Goal: Task Accomplishment & Management: Complete application form

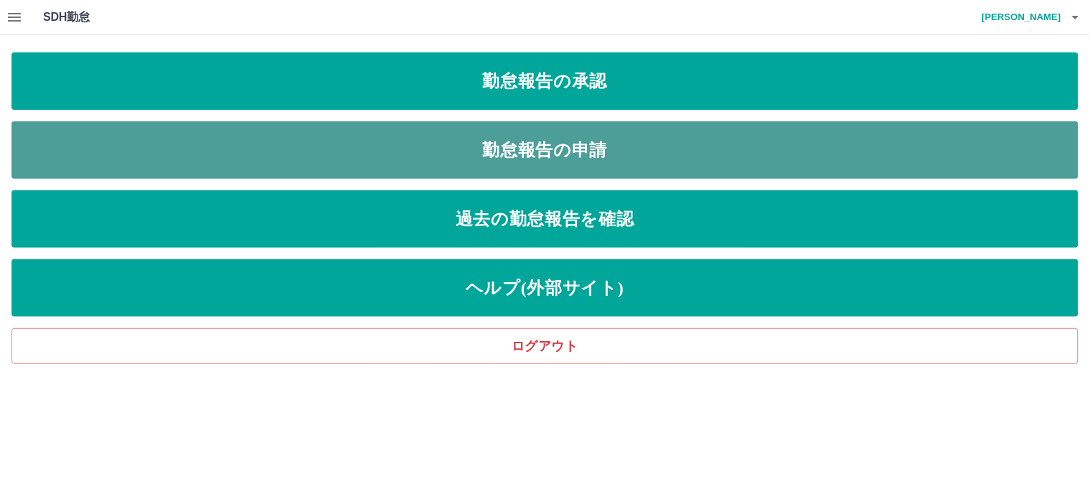
click at [498, 154] on link "勤怠報告の申請" at bounding box center [544, 149] width 1067 height 57
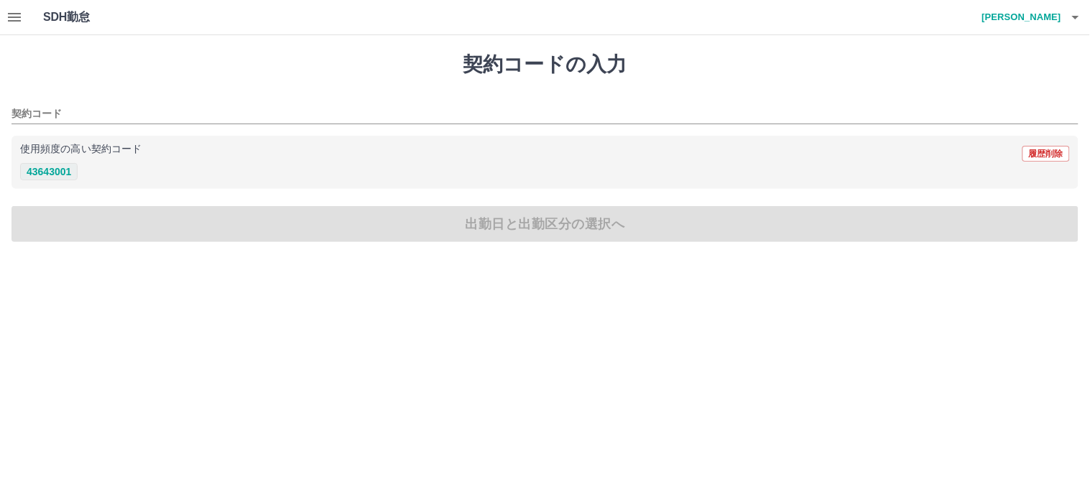
click at [52, 174] on button "43643001" at bounding box center [48, 171] width 57 height 17
type input "********"
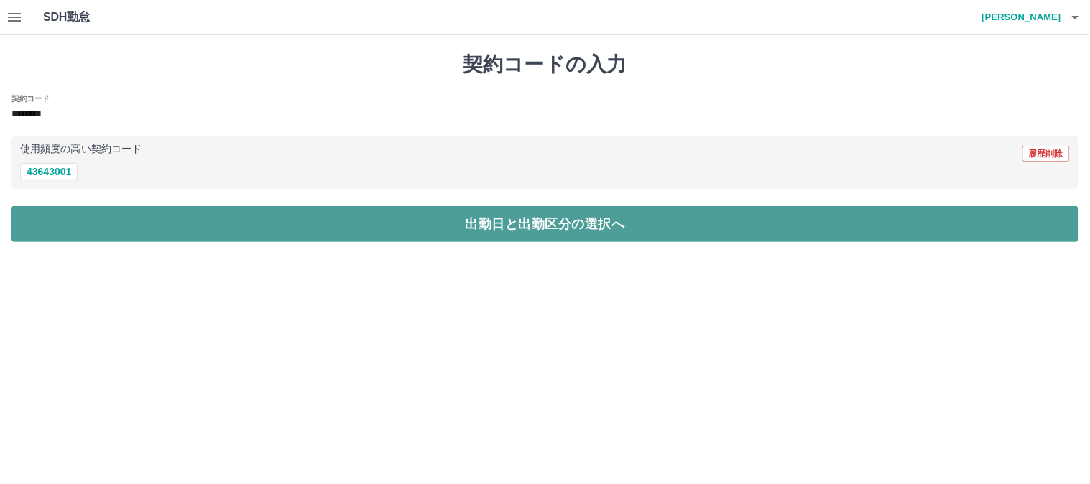
click at [54, 221] on button "出勤日と出勤区分の選択へ" at bounding box center [544, 224] width 1067 height 36
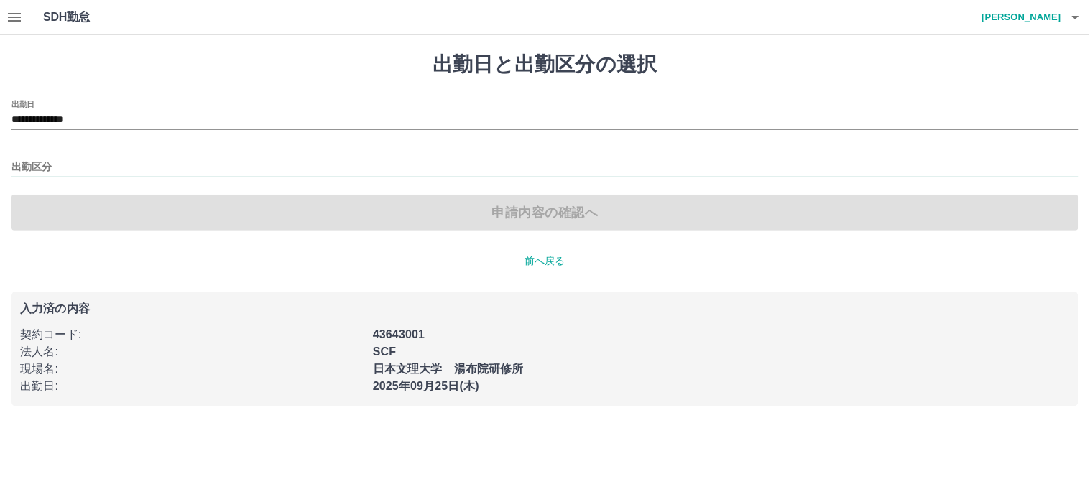
click at [40, 159] on input "出勤区分" at bounding box center [544, 168] width 1067 height 18
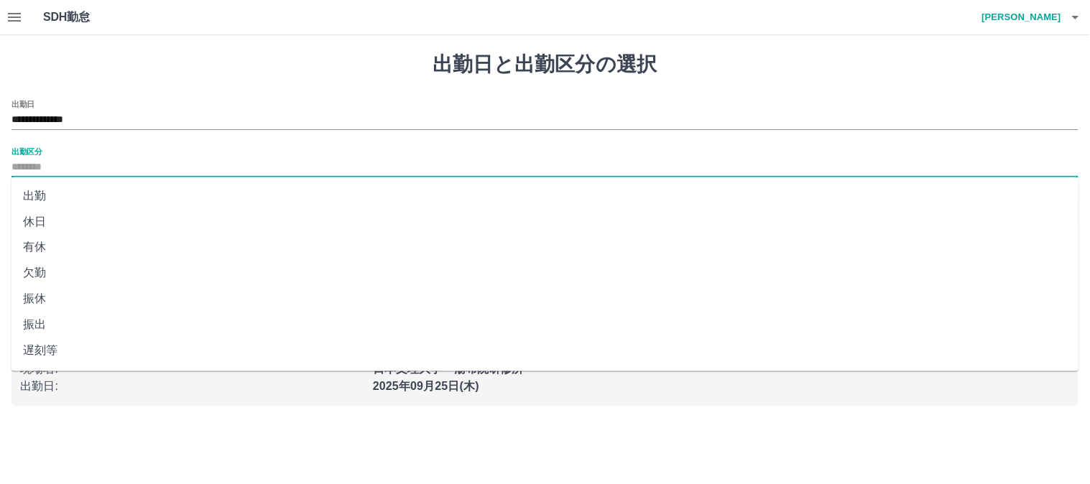
click at [40, 203] on li "出勤" at bounding box center [545, 196] width 1068 height 26
type input "**"
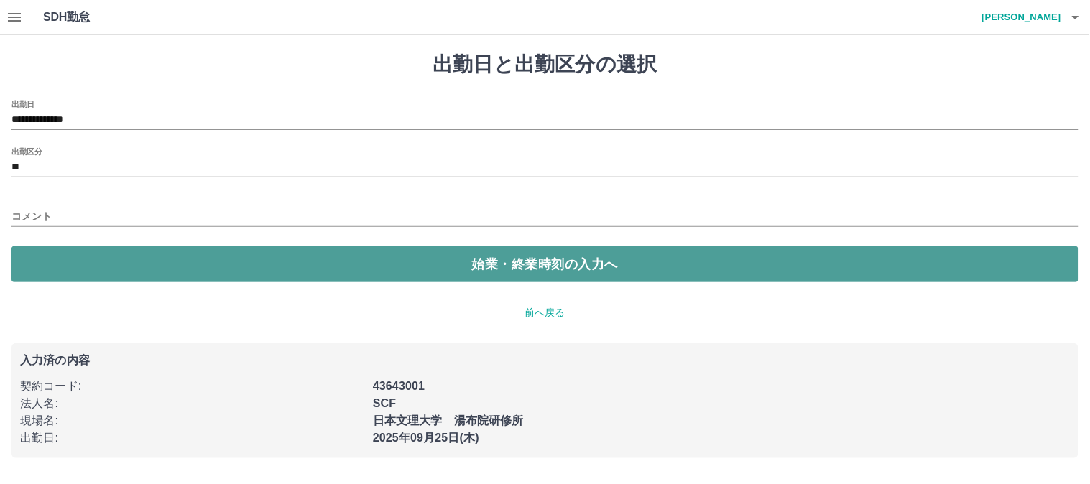
click at [66, 261] on button "始業・終業時刻の入力へ" at bounding box center [544, 264] width 1067 height 36
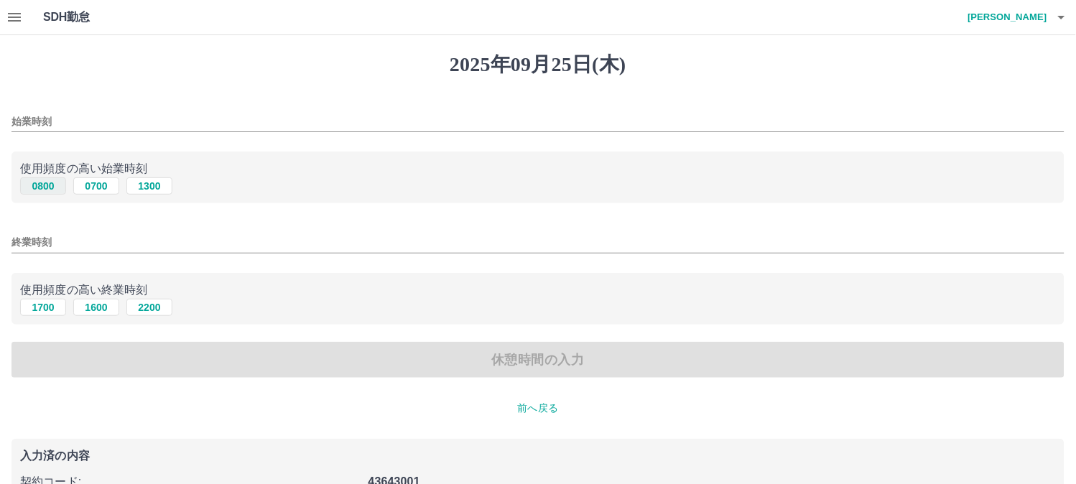
click at [42, 181] on button "0800" at bounding box center [43, 185] width 46 height 17
type input "****"
click at [31, 302] on button "1700" at bounding box center [43, 307] width 46 height 17
type input "****"
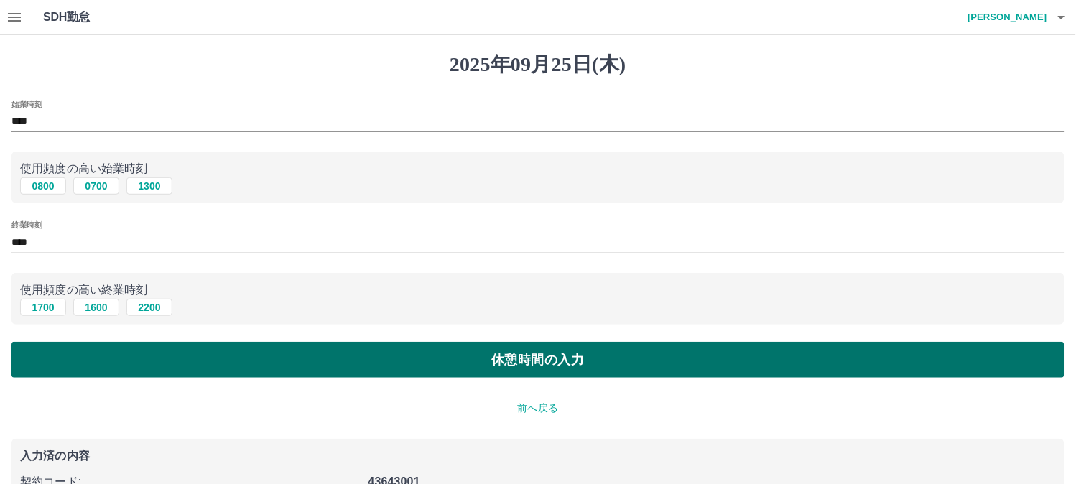
click at [55, 353] on button "休憩時間の入力" at bounding box center [537, 360] width 1053 height 36
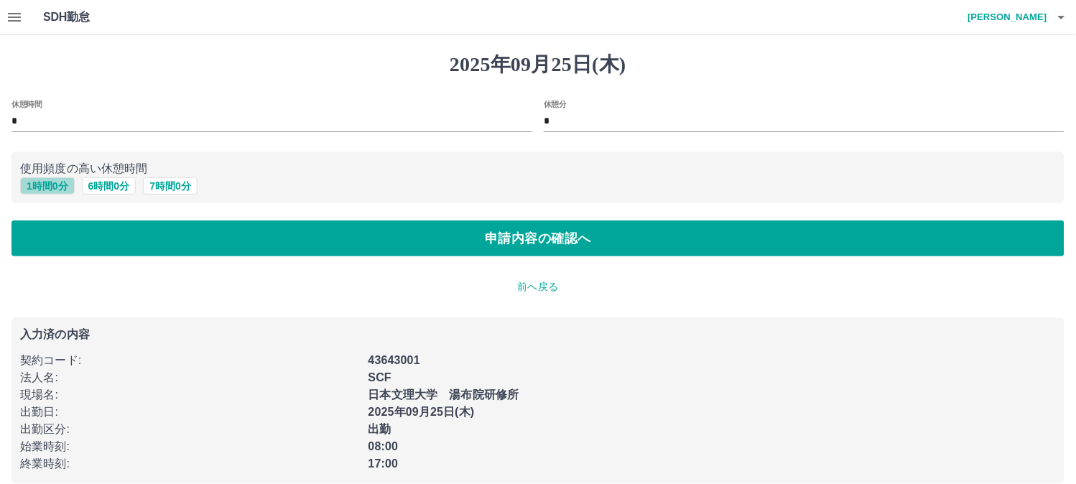
click at [52, 187] on button "1 時間 0 分" at bounding box center [47, 185] width 55 height 17
type input "*"
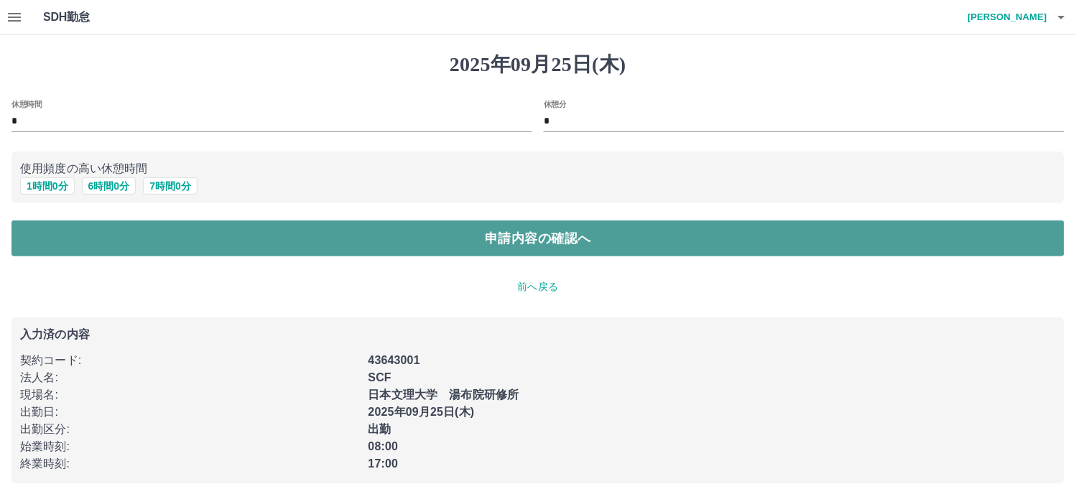
click at [45, 224] on button "申請内容の確認へ" at bounding box center [537, 239] width 1053 height 36
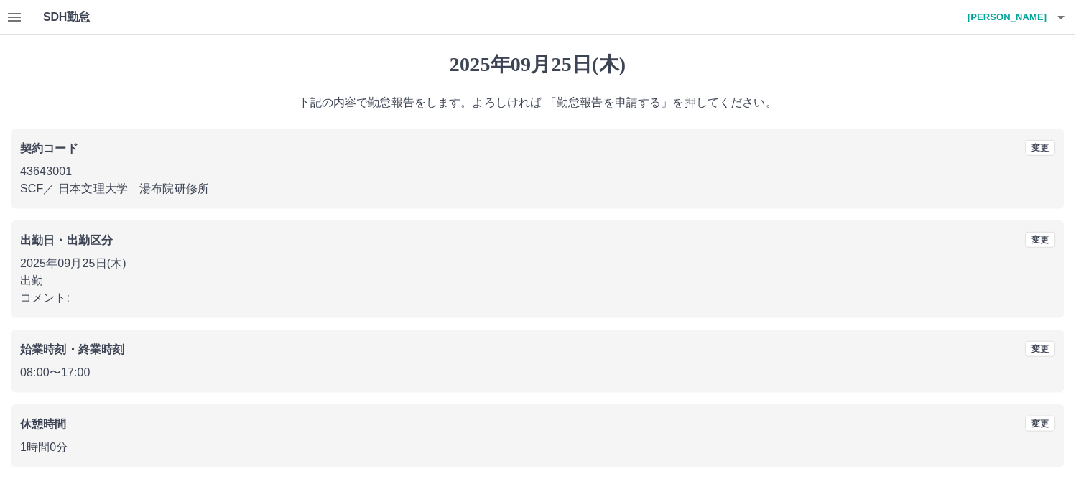
scroll to position [53, 0]
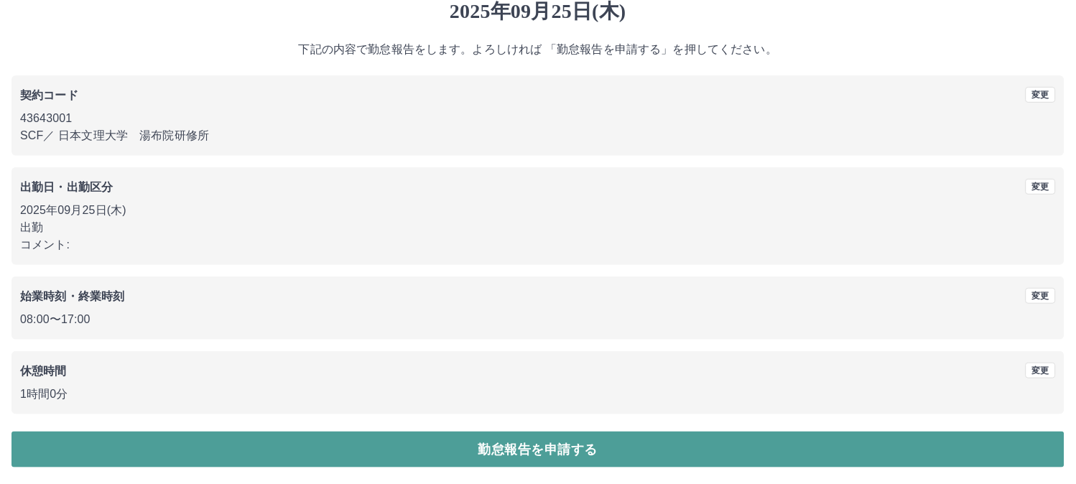
click at [80, 449] on button "勤怠報告を申請する" at bounding box center [537, 450] width 1053 height 36
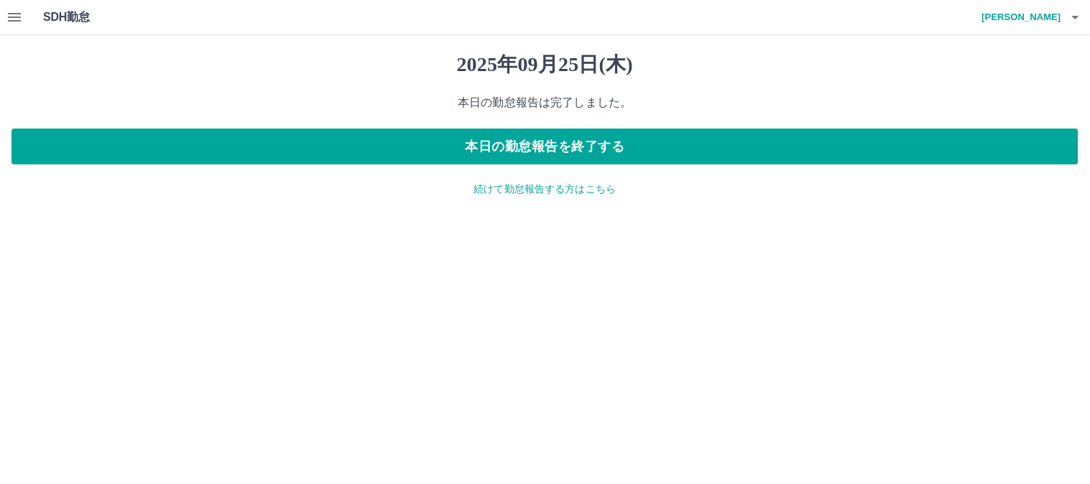
click at [9, 15] on icon "button" at bounding box center [14, 17] width 17 height 17
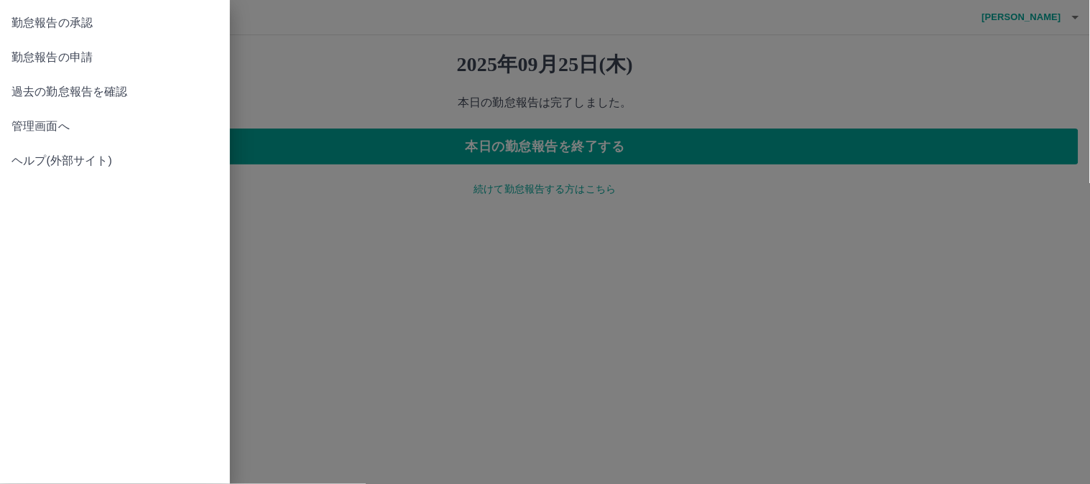
click at [37, 25] on span "勤怠報告の承認" at bounding box center [114, 22] width 207 height 17
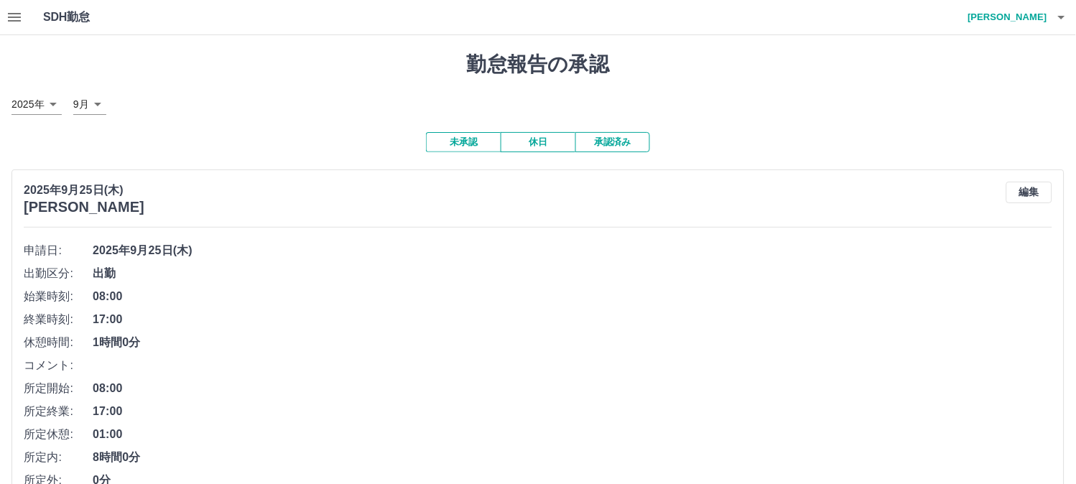
scroll to position [279, 0]
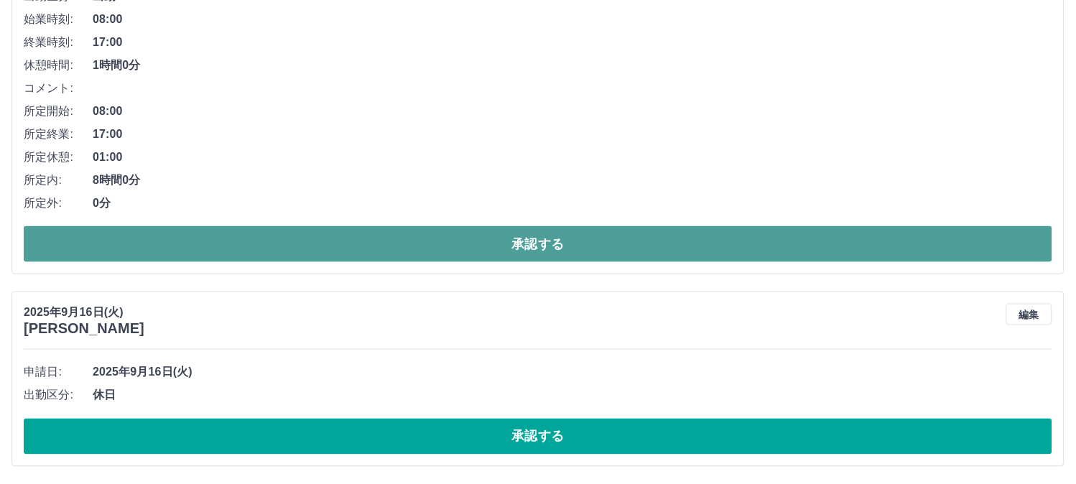
click at [618, 249] on button "承認する" at bounding box center [538, 244] width 1029 height 36
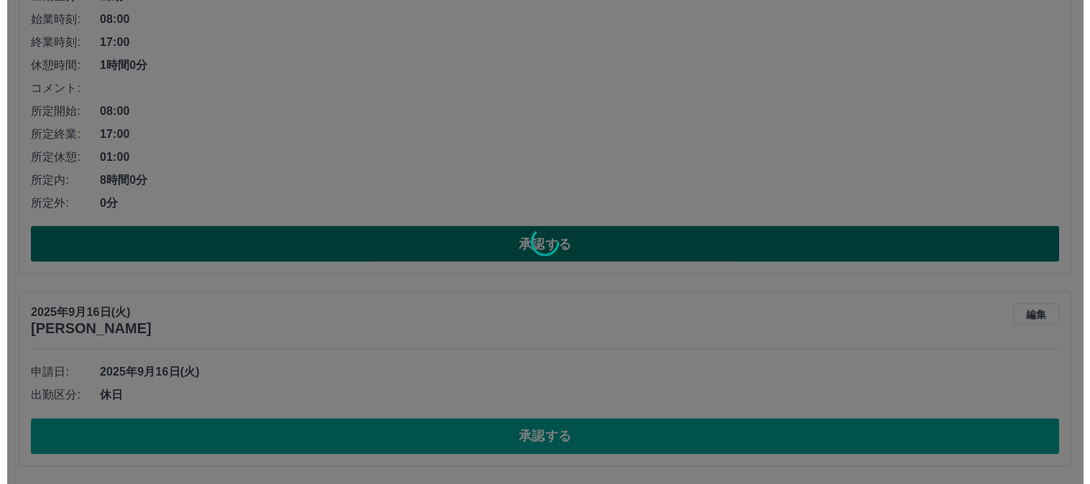
scroll to position [0, 0]
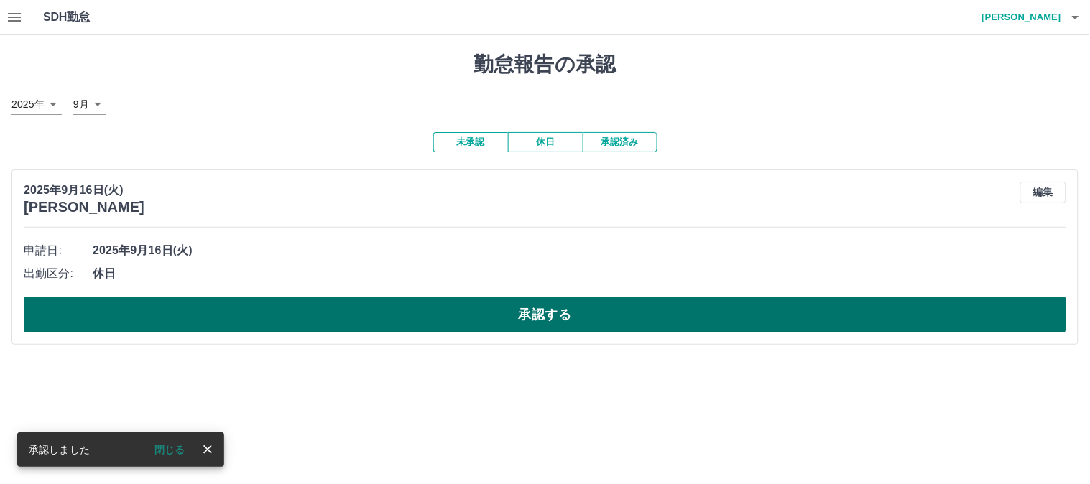
click at [333, 315] on button "承認する" at bounding box center [545, 315] width 1042 height 36
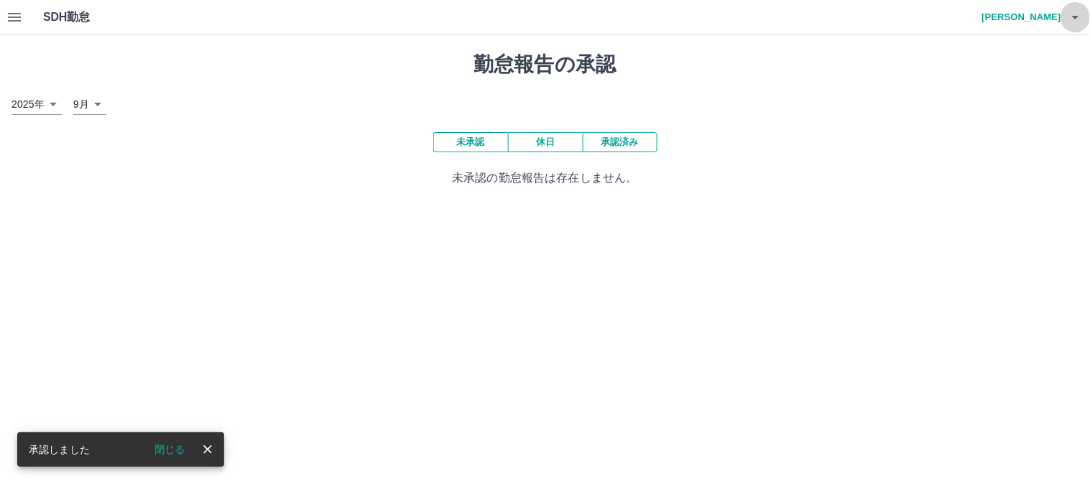
click at [1076, 20] on icon "button" at bounding box center [1075, 17] width 17 height 17
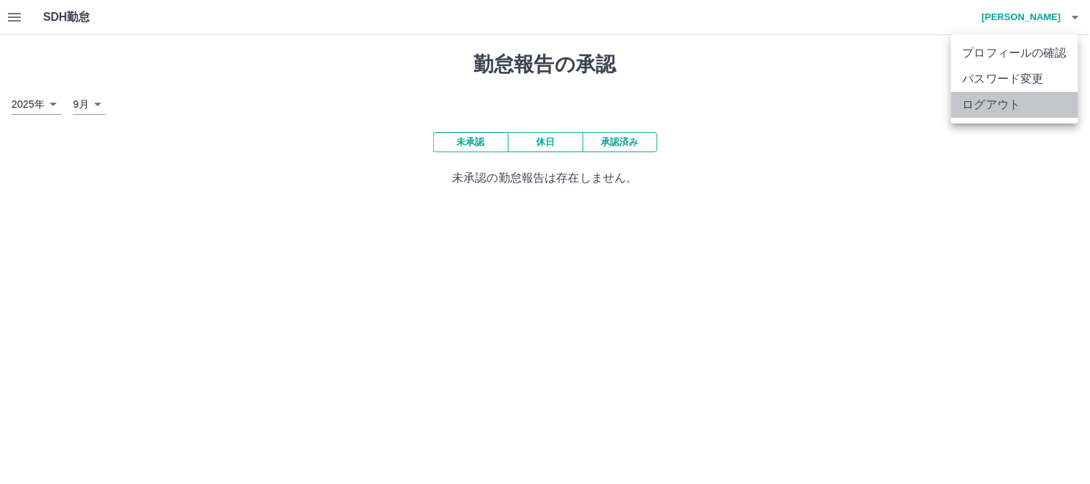
click at [1002, 112] on li "ログアウト" at bounding box center [1014, 105] width 127 height 26
